Goal: Navigation & Orientation: Go to known website

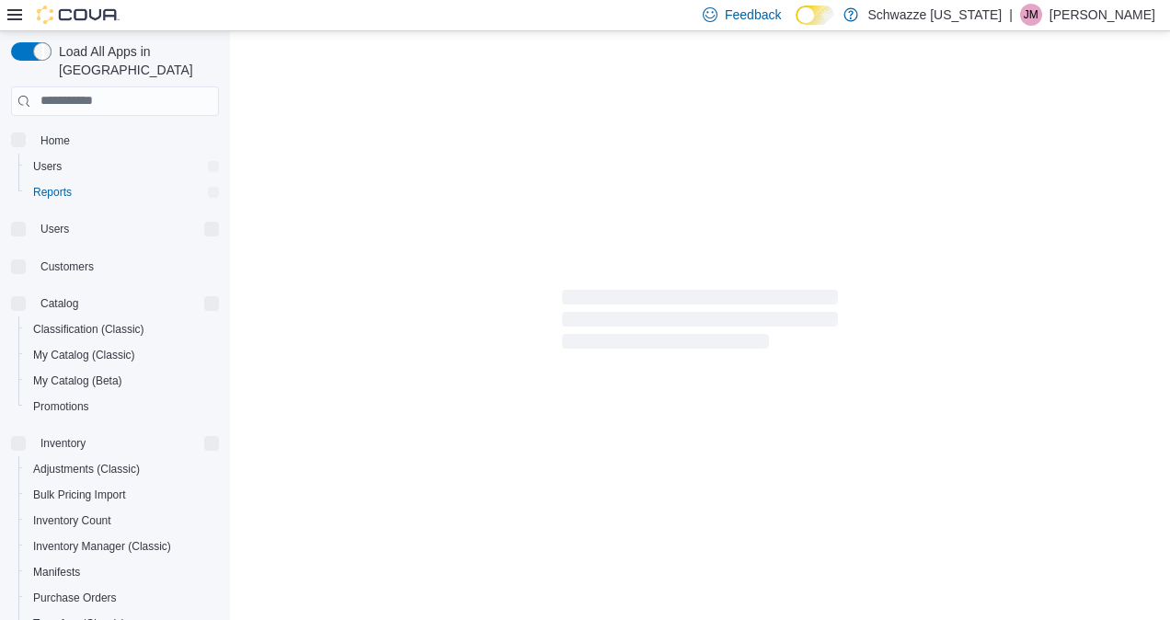
click at [1126, 11] on p "[PERSON_NAME]" at bounding box center [1103, 15] width 106 height 22
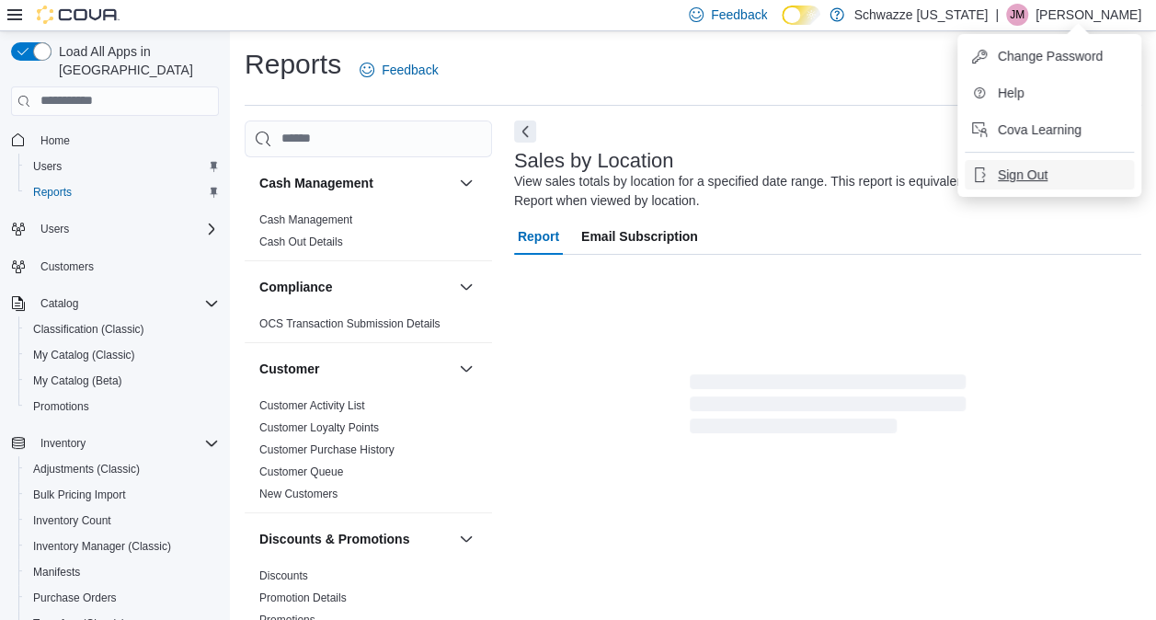
click at [1062, 167] on button "Sign Out" at bounding box center [1049, 174] width 169 height 29
